Goal: Check status: Check status

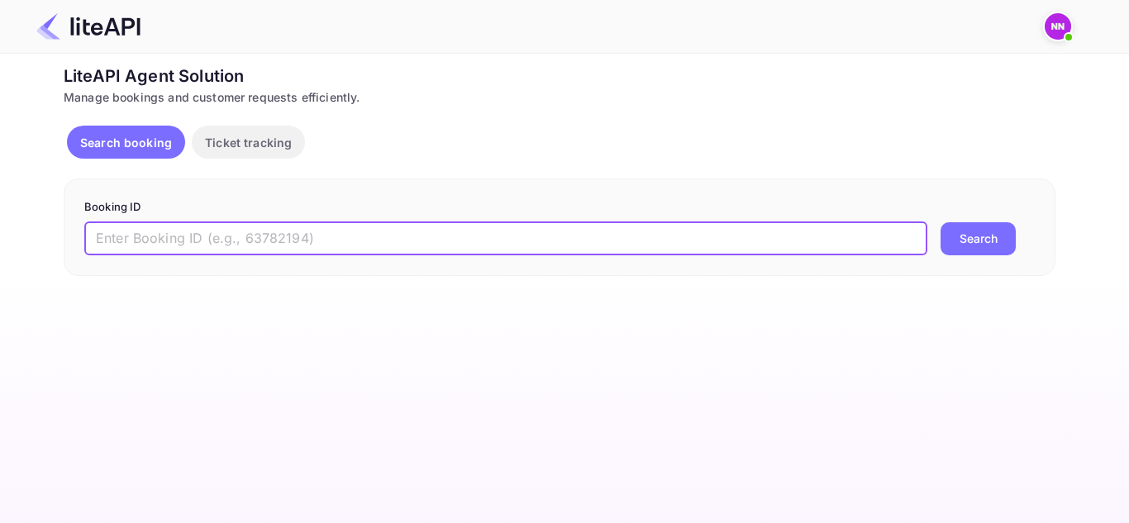
click at [281, 240] on input "text" at bounding box center [505, 238] width 843 height 33
paste input "8941221"
click at [976, 235] on button "Search" at bounding box center [977, 238] width 75 height 33
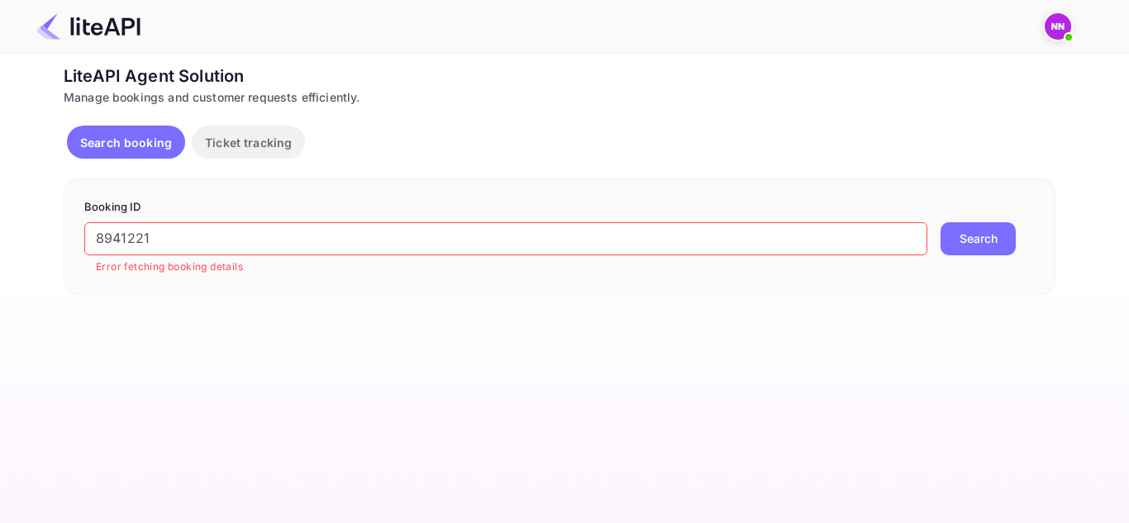
click at [234, 240] on input "8941221" at bounding box center [505, 238] width 843 height 33
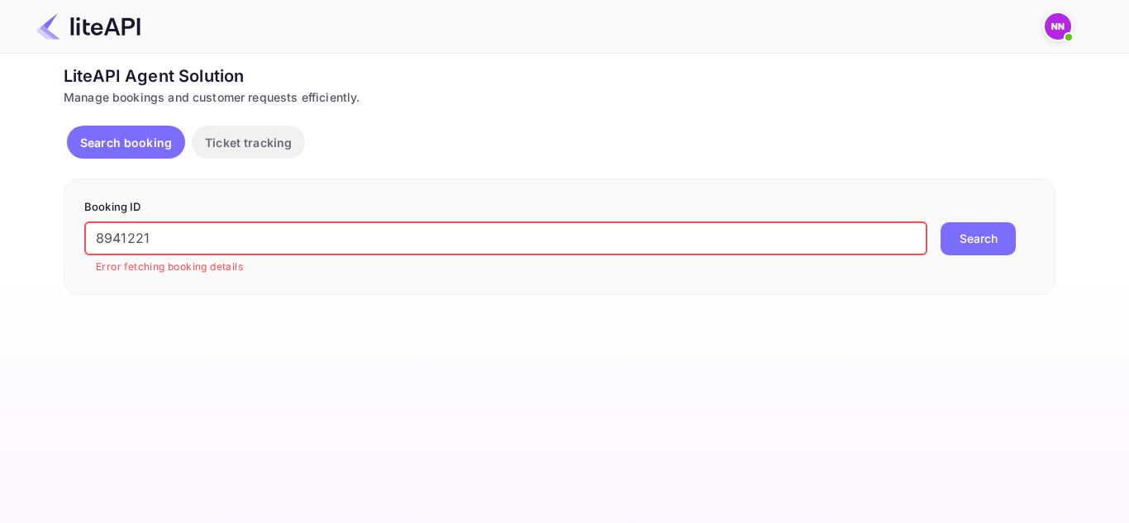
click at [234, 240] on input "8941221" at bounding box center [505, 238] width 843 height 33
click at [979, 231] on button "Search" at bounding box center [977, 238] width 75 height 33
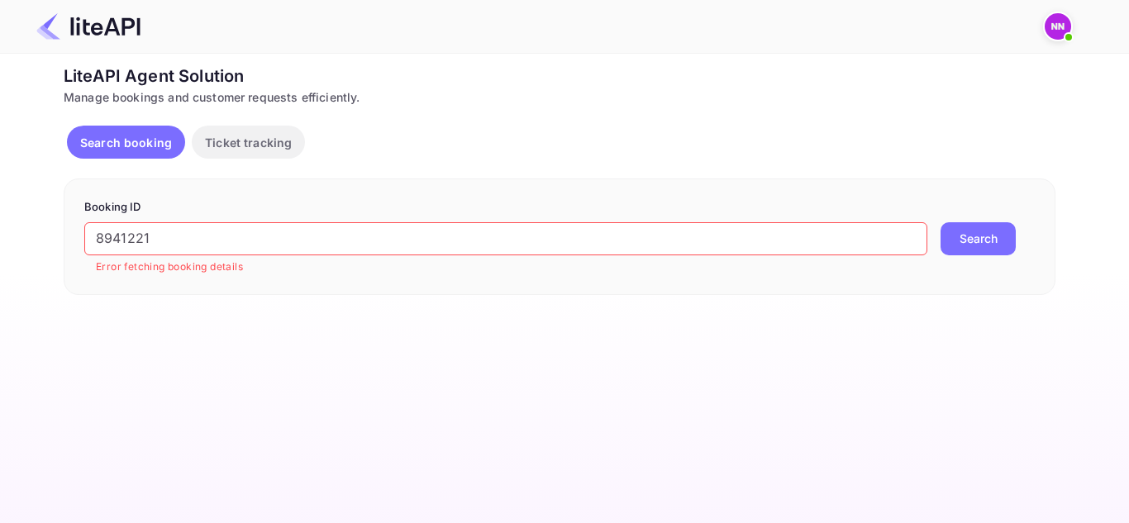
click at [127, 144] on p "Search booking" at bounding box center [126, 142] width 92 height 17
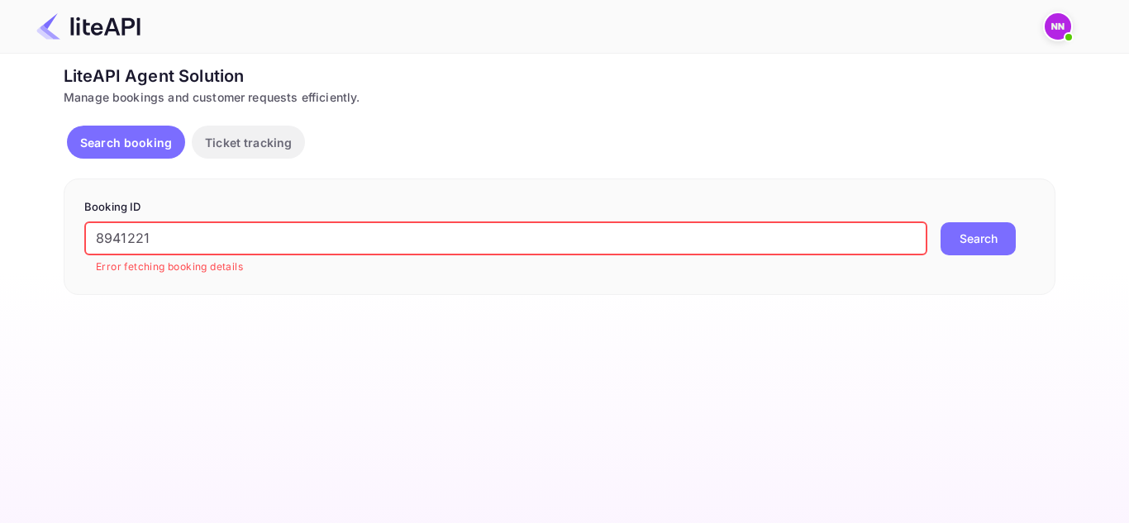
paste input "gKg9hjWlQ"
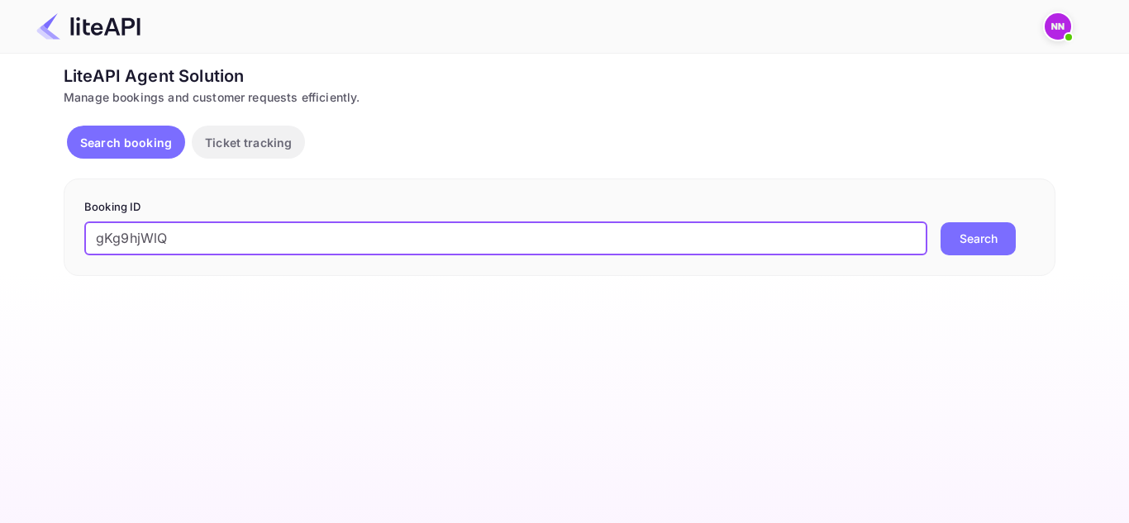
type input "gKg9hjWlQ"
click at [940, 222] on button "Search" at bounding box center [977, 238] width 75 height 33
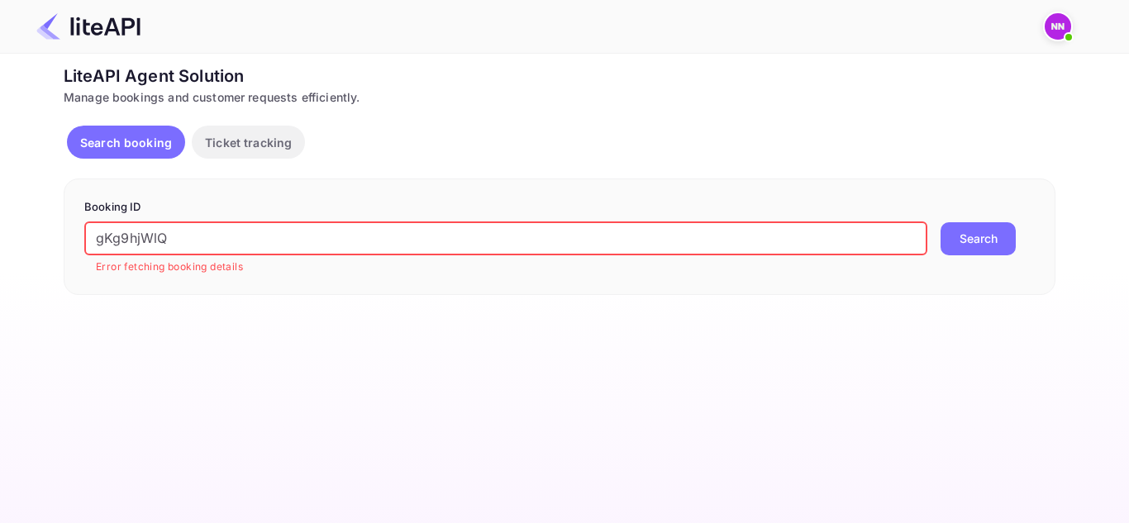
click at [254, 136] on p "Ticket tracking" at bounding box center [248, 142] width 87 height 17
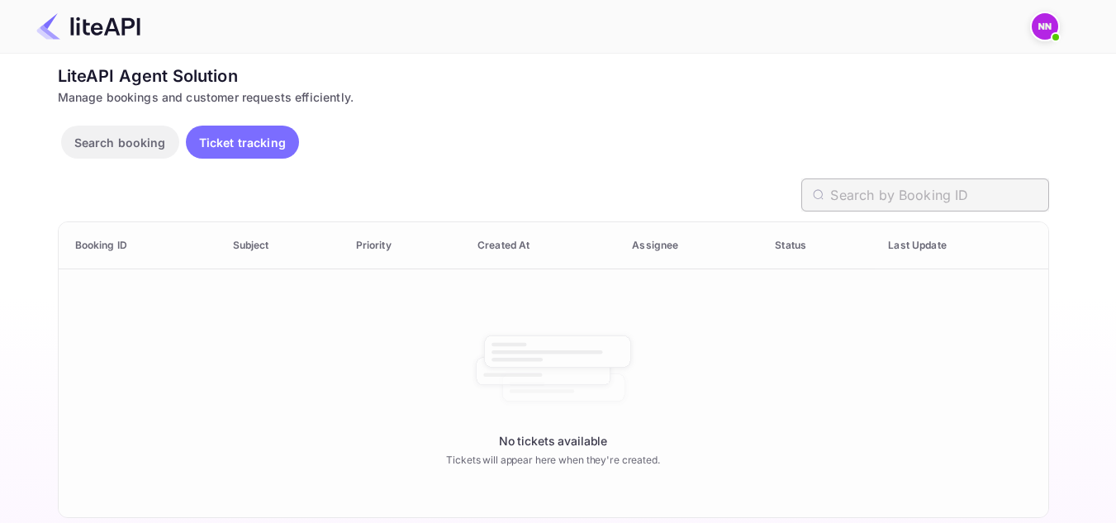
click at [893, 190] on input "text" at bounding box center [939, 194] width 218 height 33
paste input "gKg9hjWlQ"
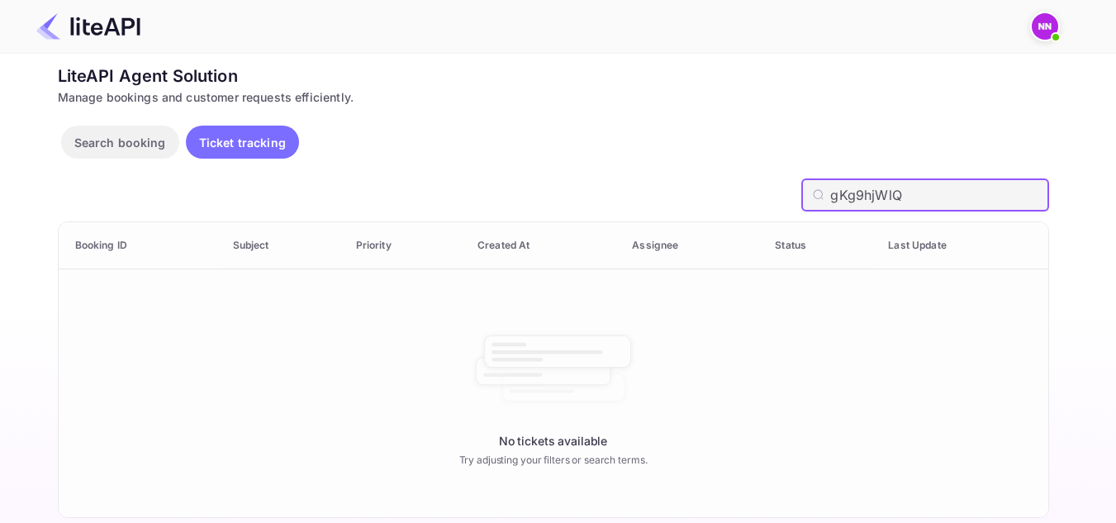
type input "gKg9hjWlQ"
click at [120, 246] on th "Booking ID" at bounding box center [139, 245] width 161 height 47
